Goal: Task Accomplishment & Management: Check status

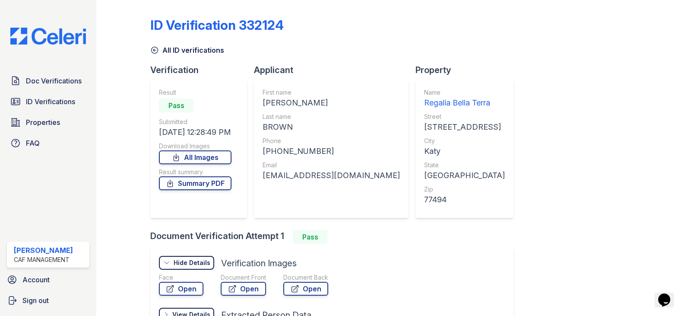
scroll to position [94, 0]
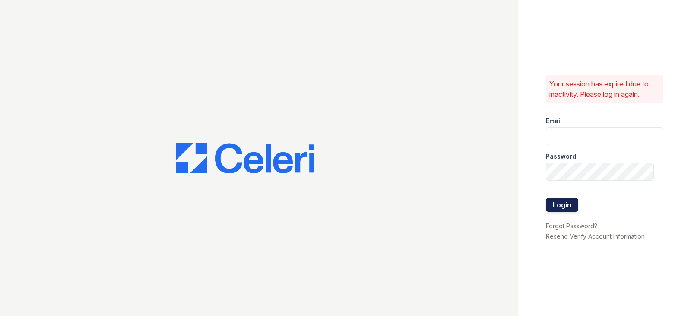
type input "[EMAIL_ADDRESS][DOMAIN_NAME]"
click at [569, 204] on button "Login" at bounding box center [562, 205] width 32 height 14
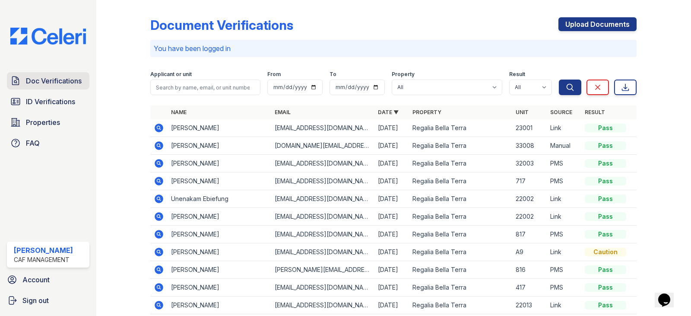
click at [60, 85] on span "Doc Verifications" at bounding box center [54, 81] width 56 height 10
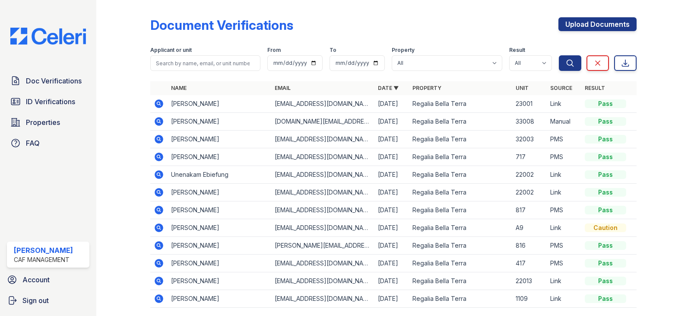
click at [159, 299] on icon at bounding box center [159, 298] width 10 height 10
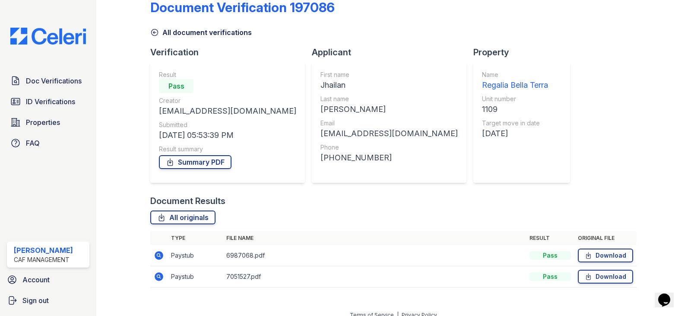
scroll to position [27, 0]
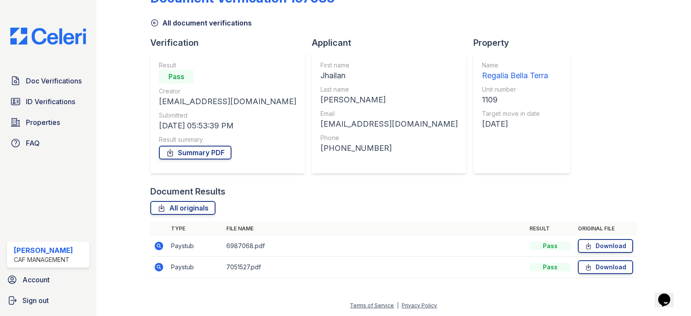
click at [159, 248] on icon at bounding box center [159, 246] width 9 height 9
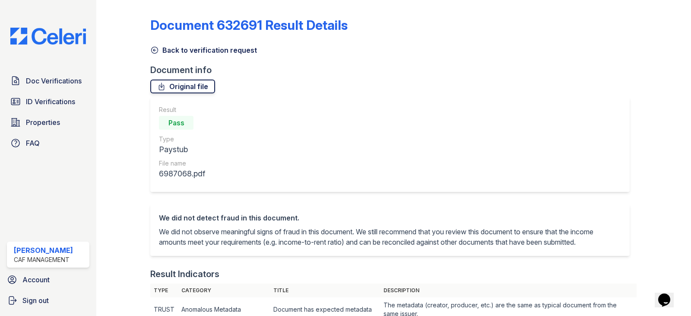
click at [193, 89] on link "Original file" at bounding box center [182, 87] width 65 height 14
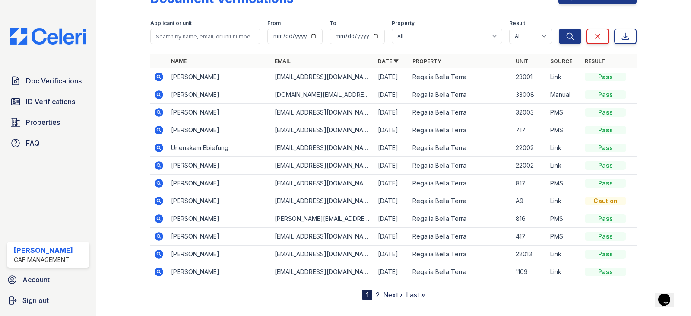
scroll to position [40, 0]
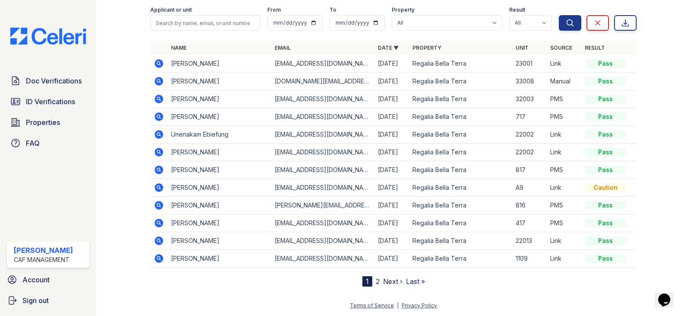
click at [162, 258] on icon at bounding box center [159, 258] width 9 height 9
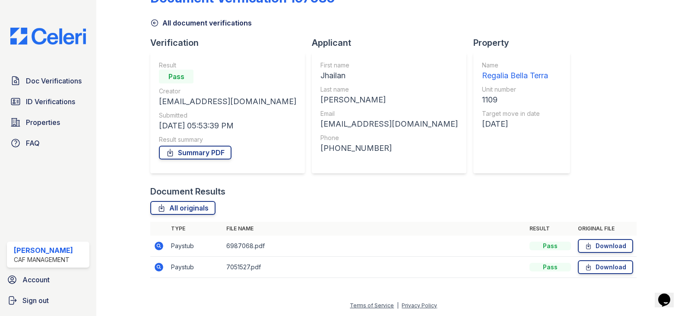
click at [158, 269] on icon at bounding box center [159, 267] width 9 height 9
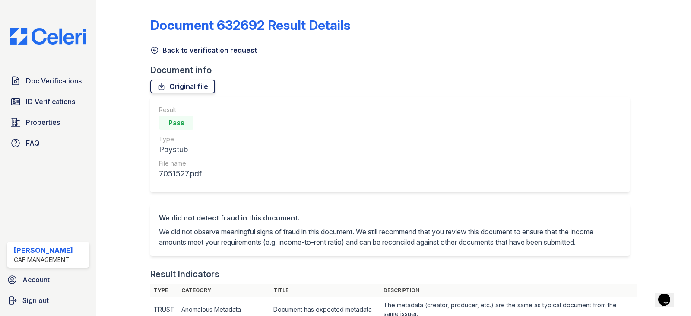
click at [190, 89] on link "Original file" at bounding box center [182, 87] width 65 height 14
